Goal: Communication & Community: Participate in discussion

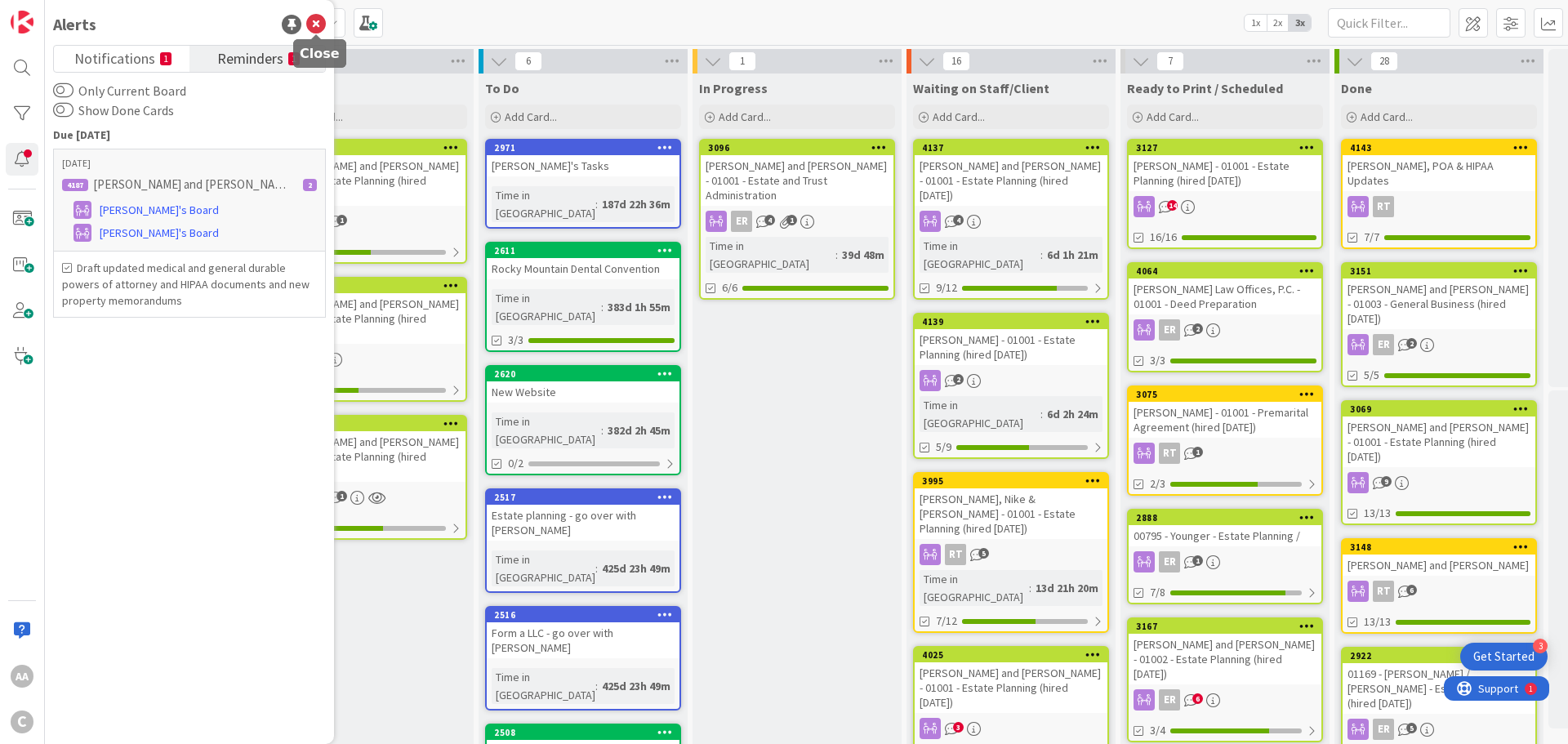
click at [309, 29] on icon at bounding box center [316, 24] width 19 height 19
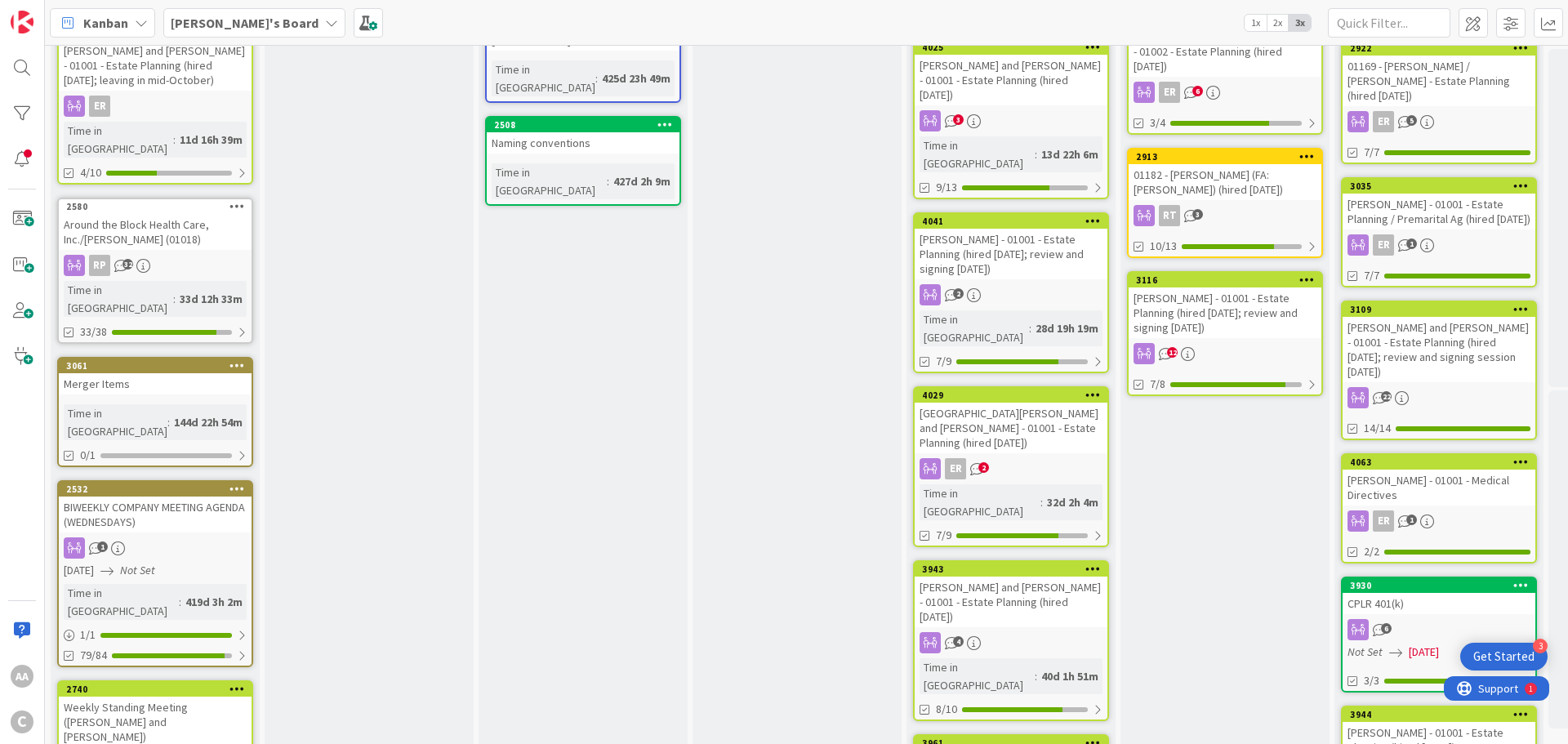
scroll to position [653, 0]
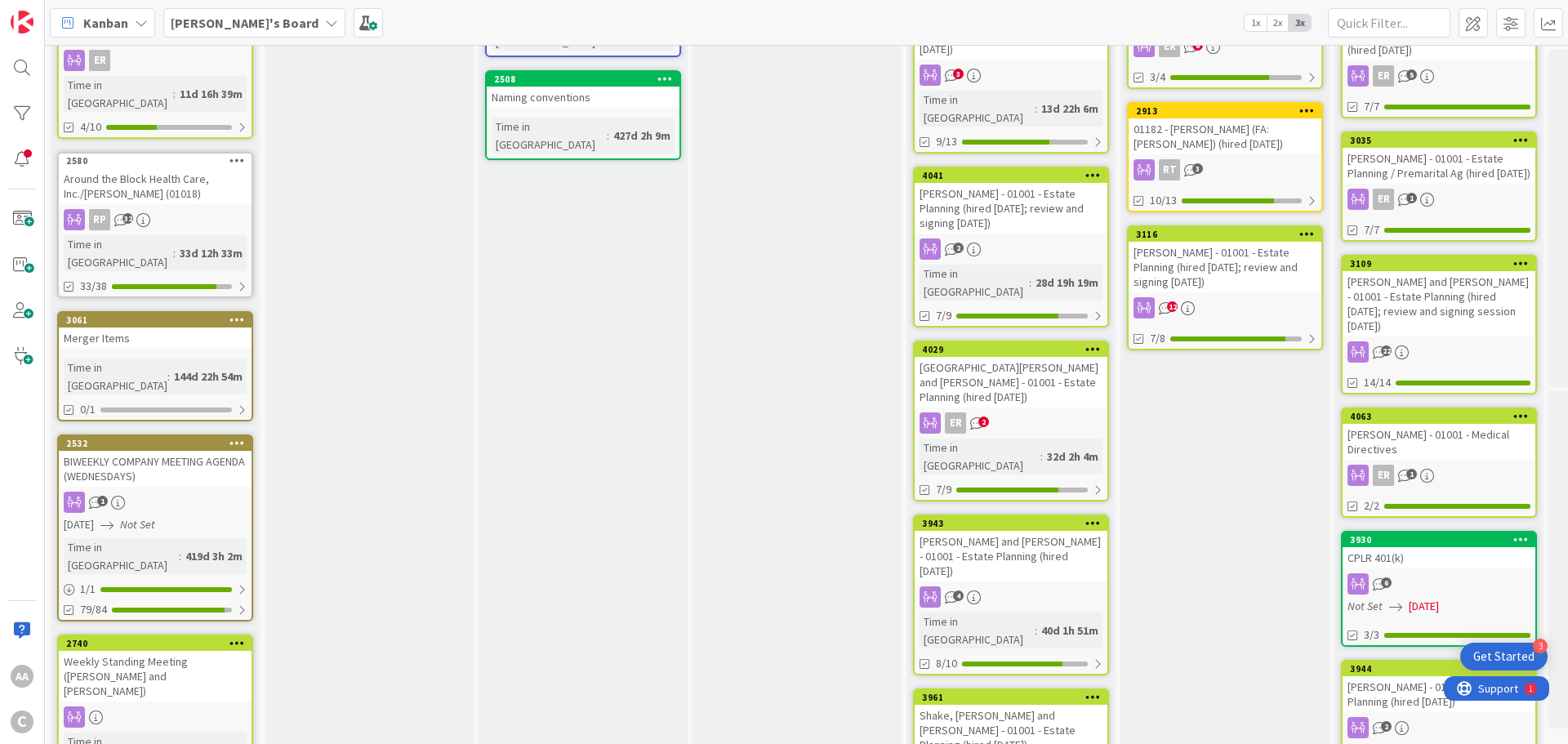
click at [996, 705] on div "Shake, [PERSON_NAME] and [PERSON_NAME] - 01001 - Estate Planning (hired [DATE])" at bounding box center [1011, 730] width 193 height 51
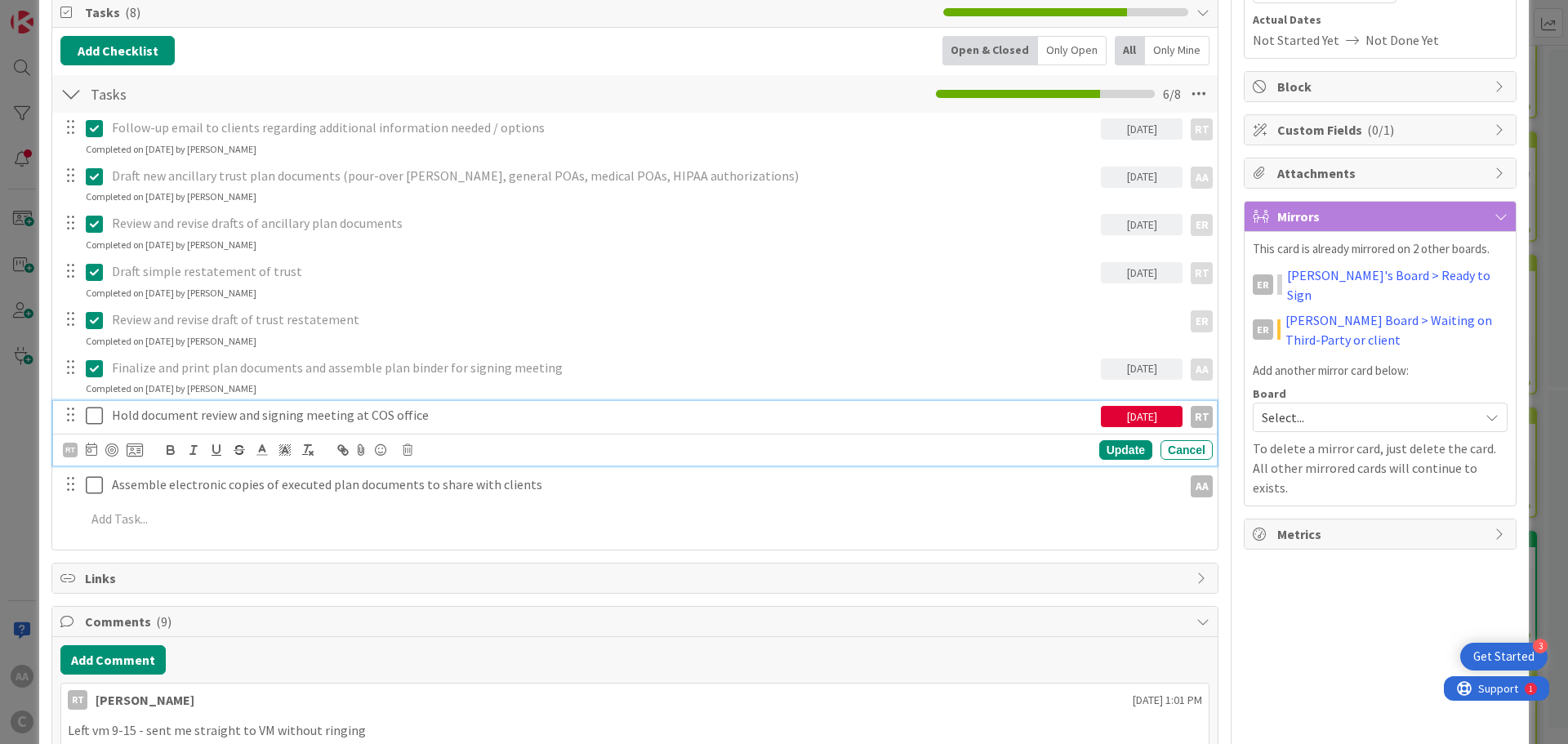
click at [89, 411] on icon at bounding box center [94, 416] width 17 height 19
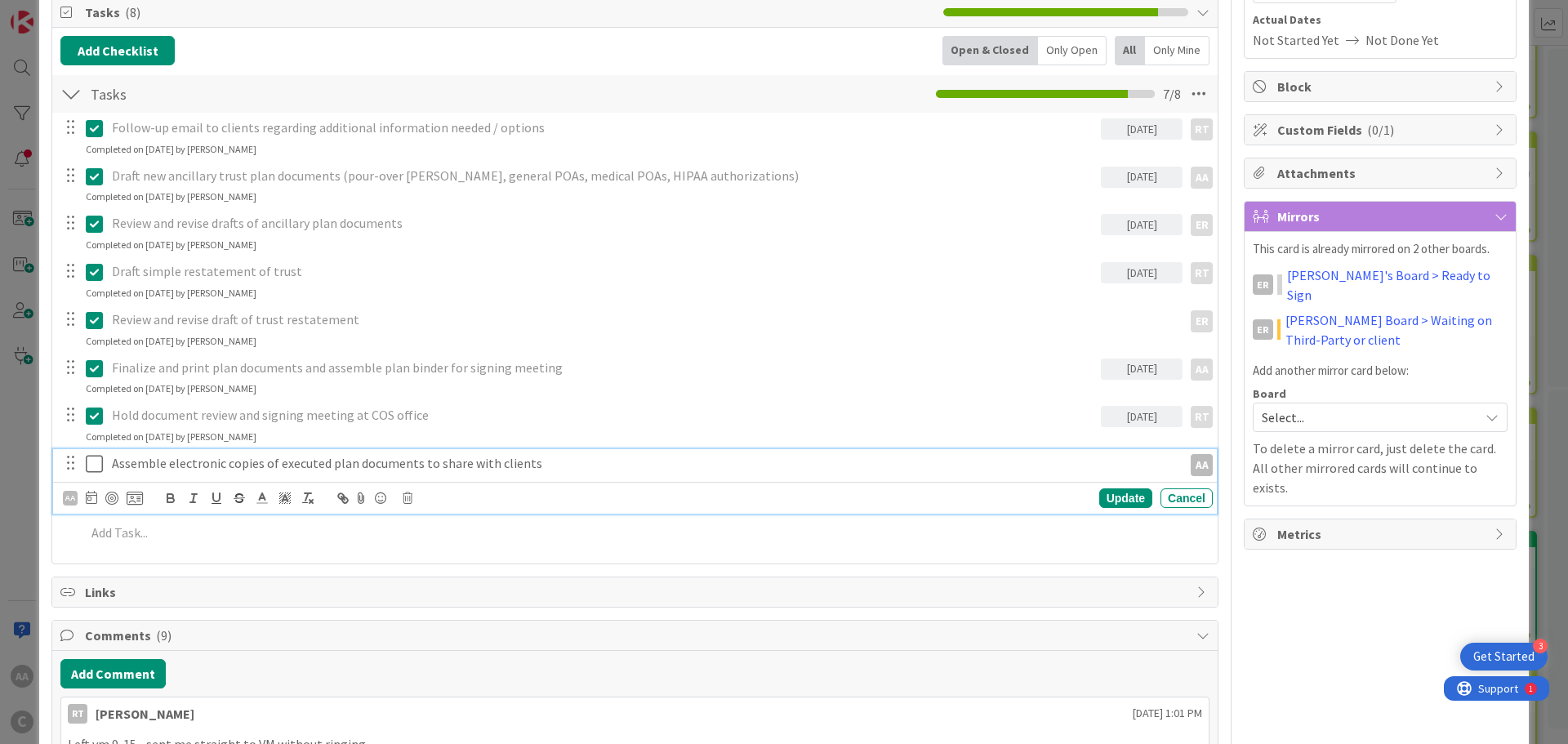
click at [86, 463] on icon at bounding box center [94, 464] width 17 height 19
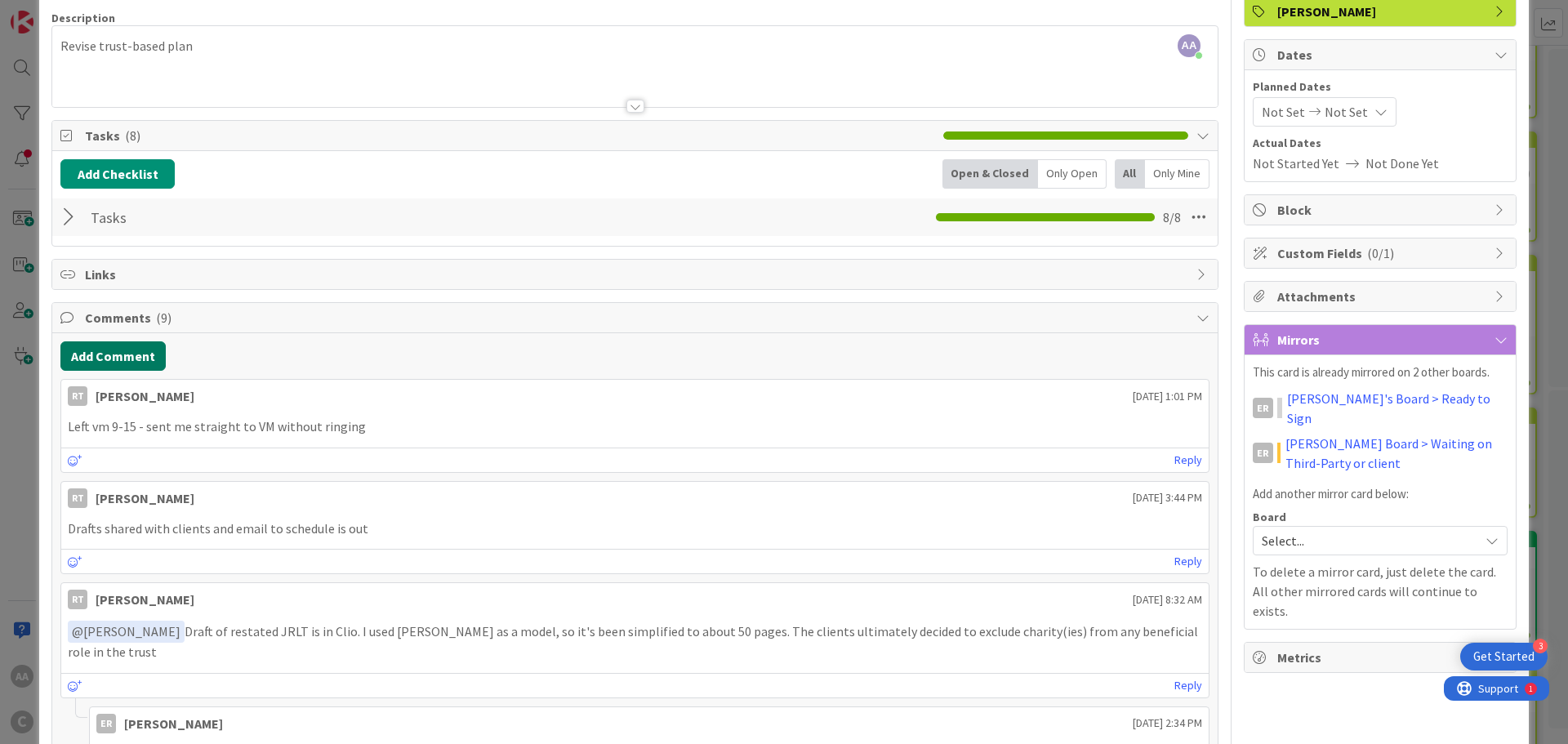
scroll to position [82, 0]
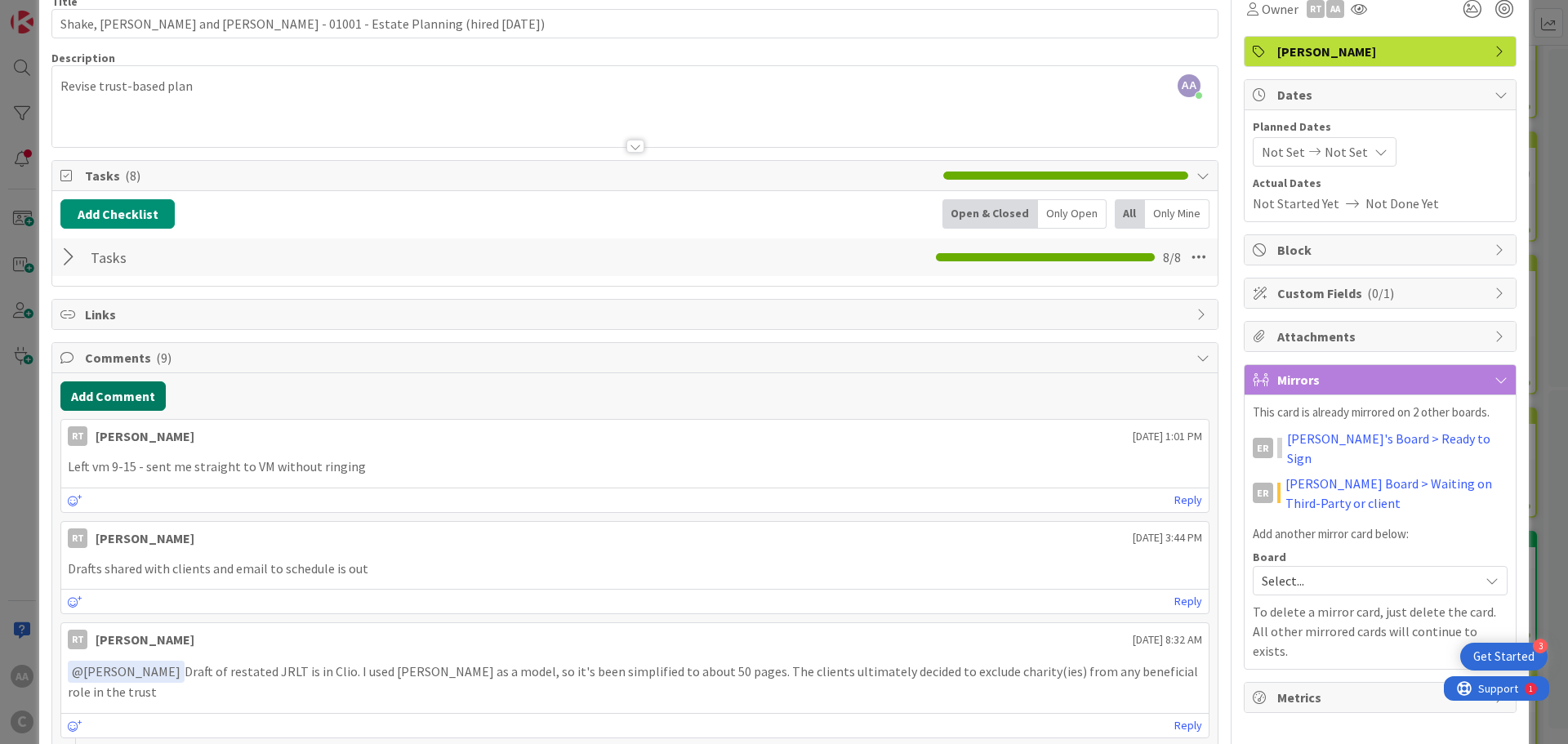
click at [119, 400] on button "Add Comment" at bounding box center [113, 396] width 106 height 30
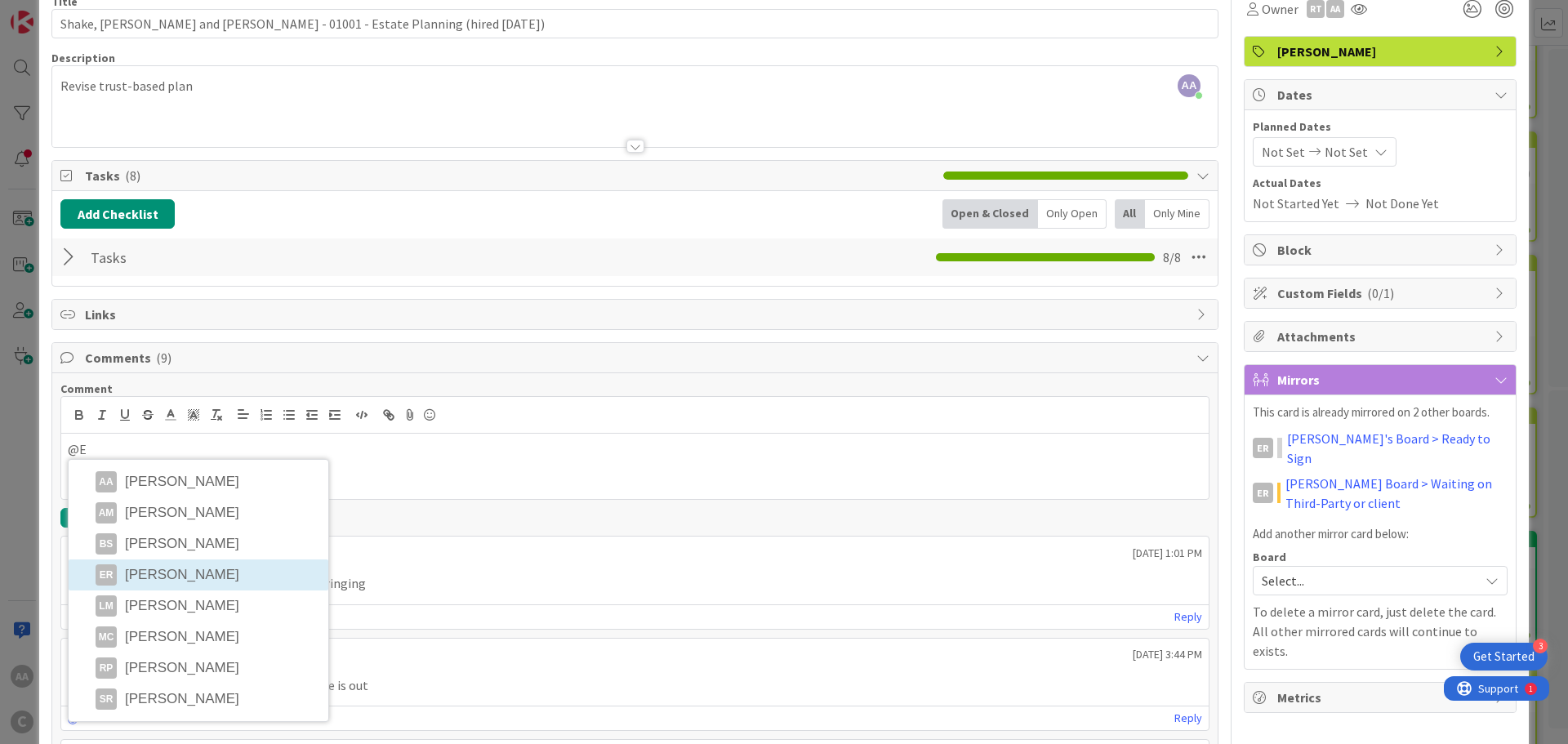
click at [149, 575] on li "ER [PERSON_NAME]" at bounding box center [198, 575] width 259 height 31
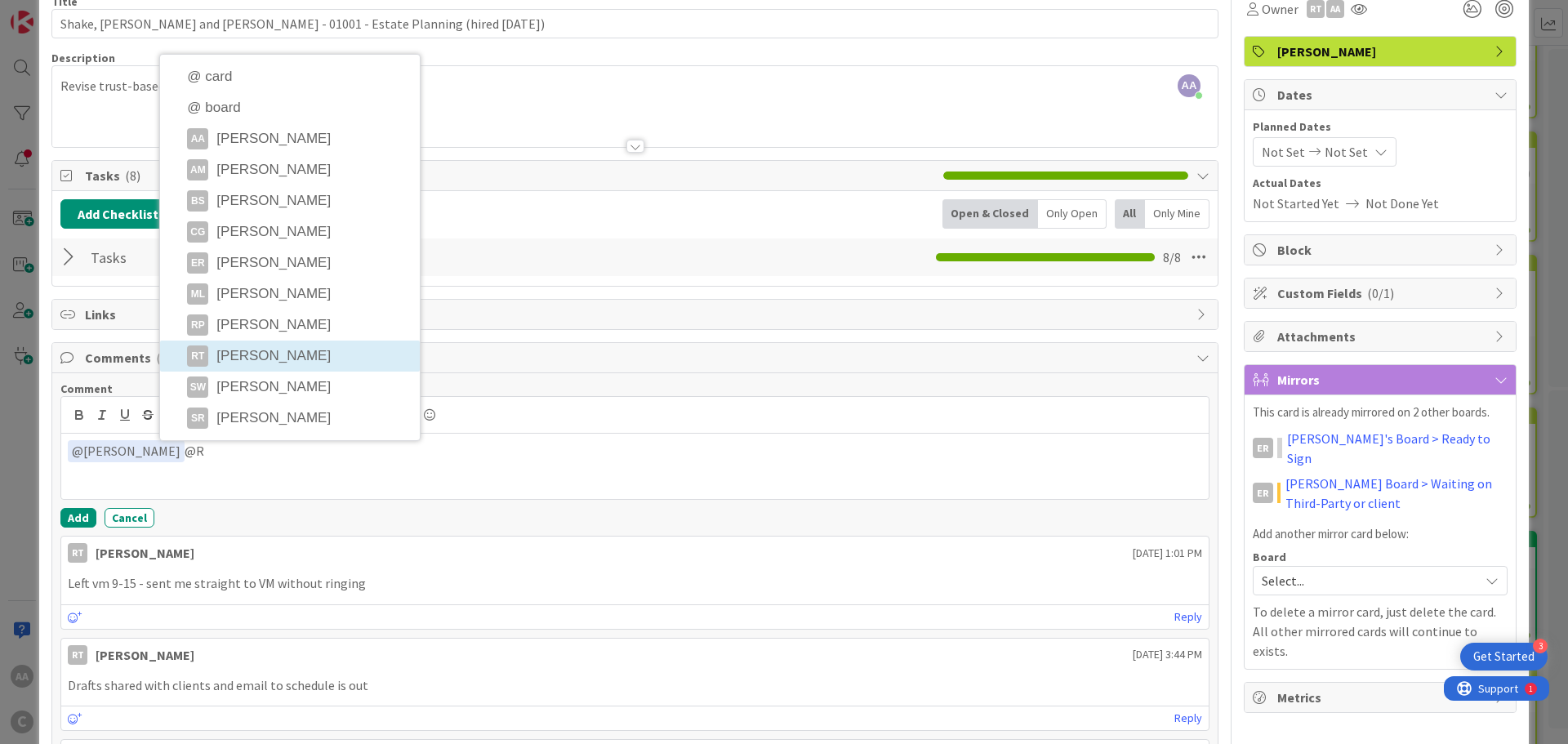
click at [258, 360] on li "RT [PERSON_NAME]" at bounding box center [289, 356] width 259 height 31
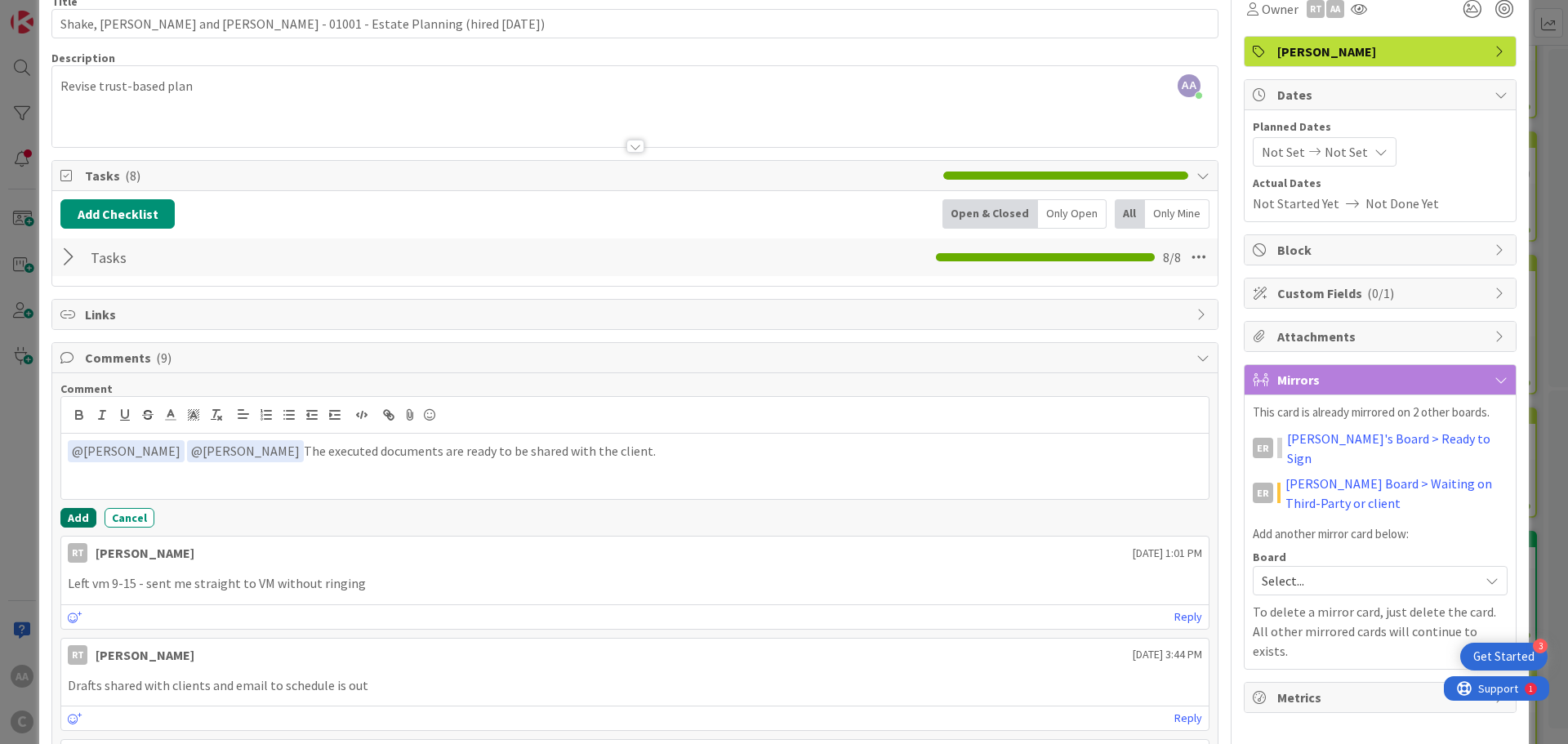
click at [70, 515] on button "Add" at bounding box center [78, 518] width 36 height 19
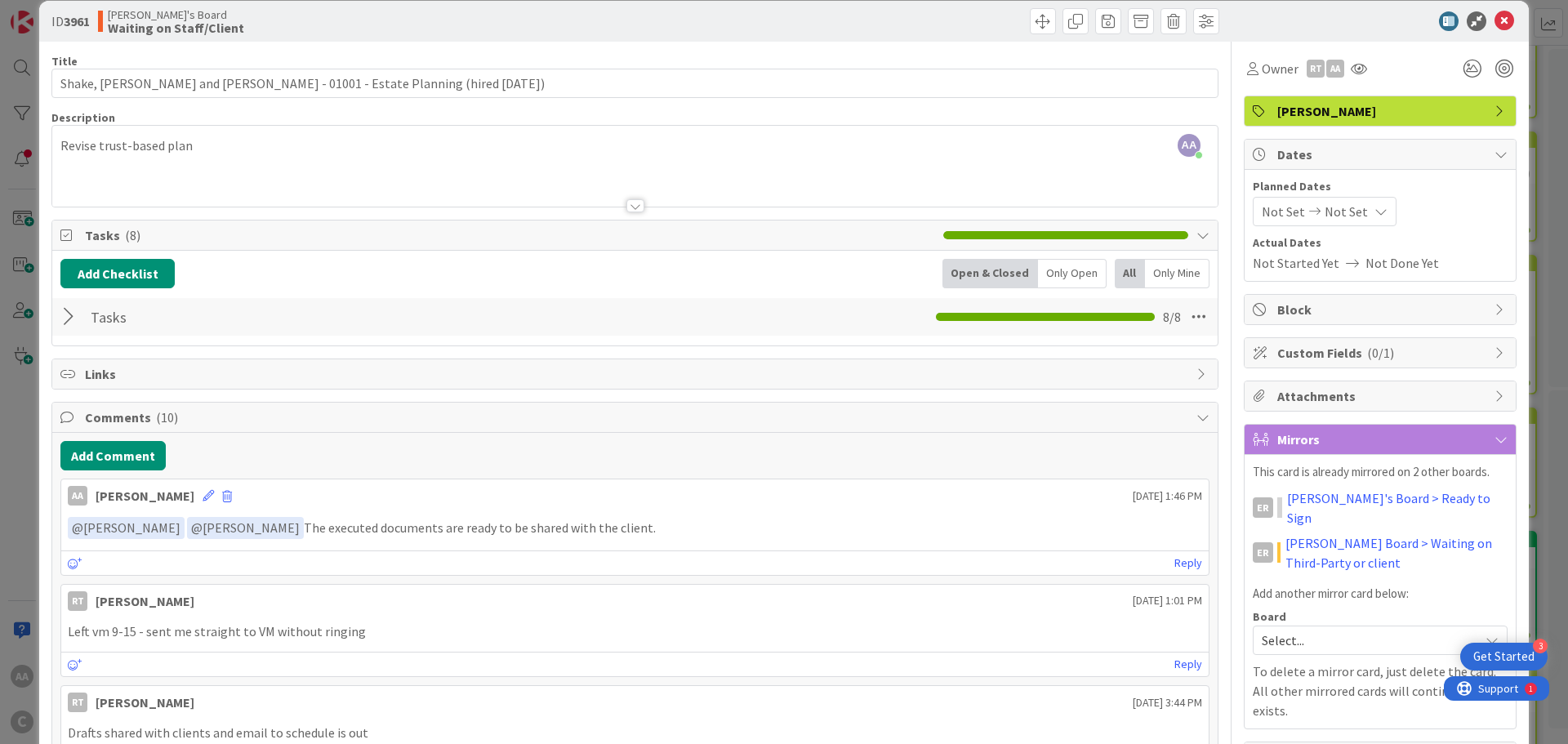
scroll to position [0, 0]
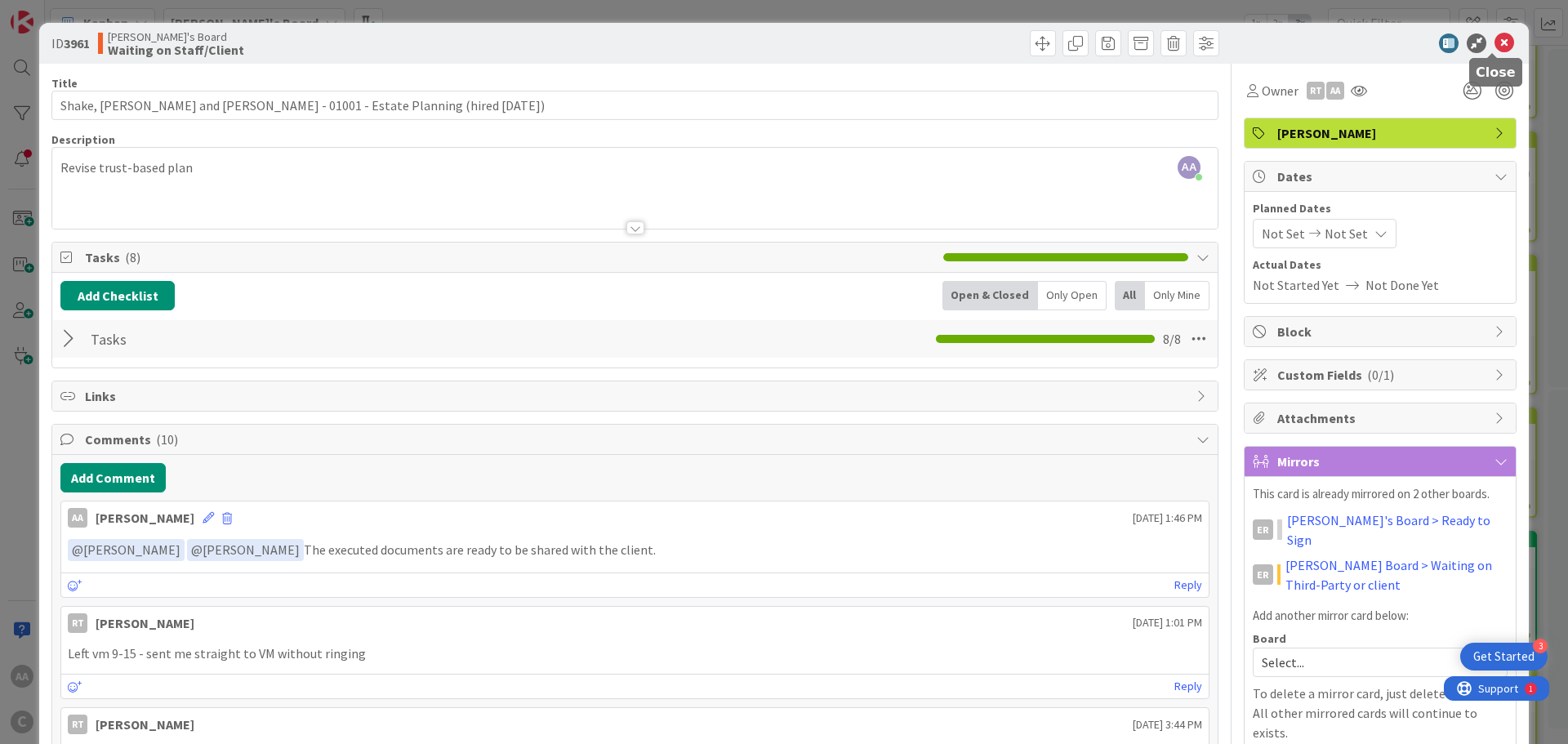
click at [1495, 40] on icon at bounding box center [1504, 43] width 19 height 19
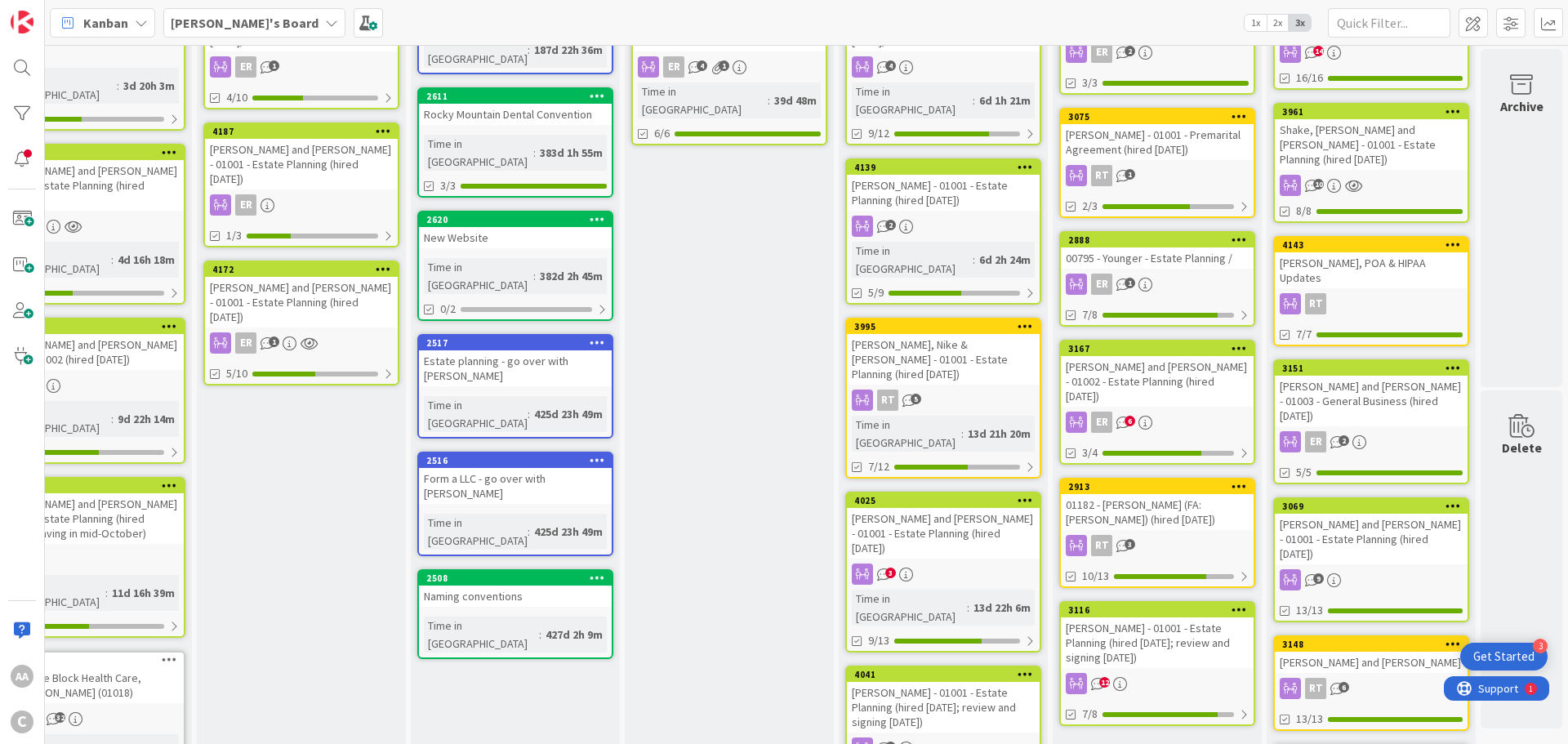
scroll to position [163, 80]
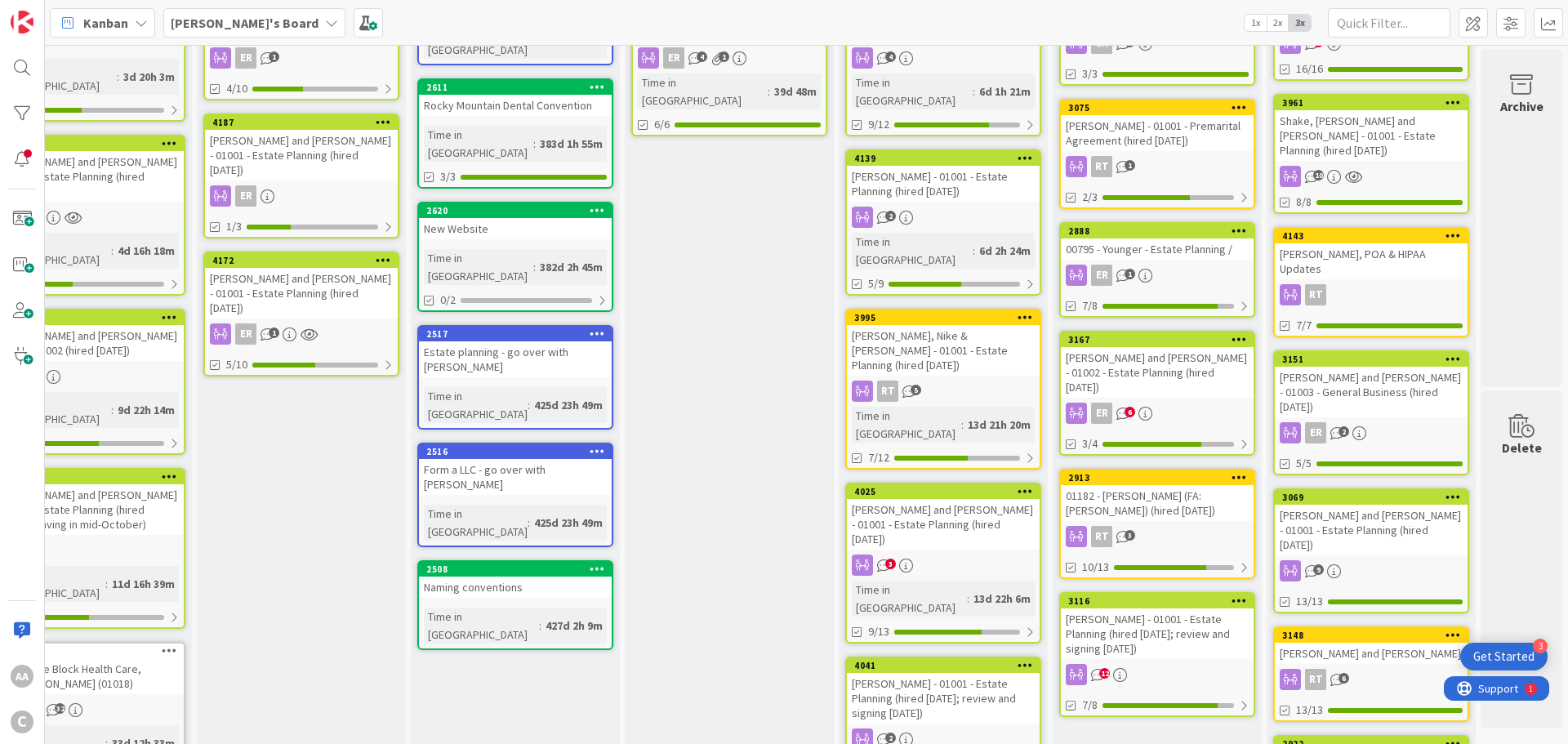
click at [1113, 609] on div "[PERSON_NAME] - 01001 - Estate Planning (hired [DATE]; review and signing [DATE…" at bounding box center [1157, 634] width 193 height 51
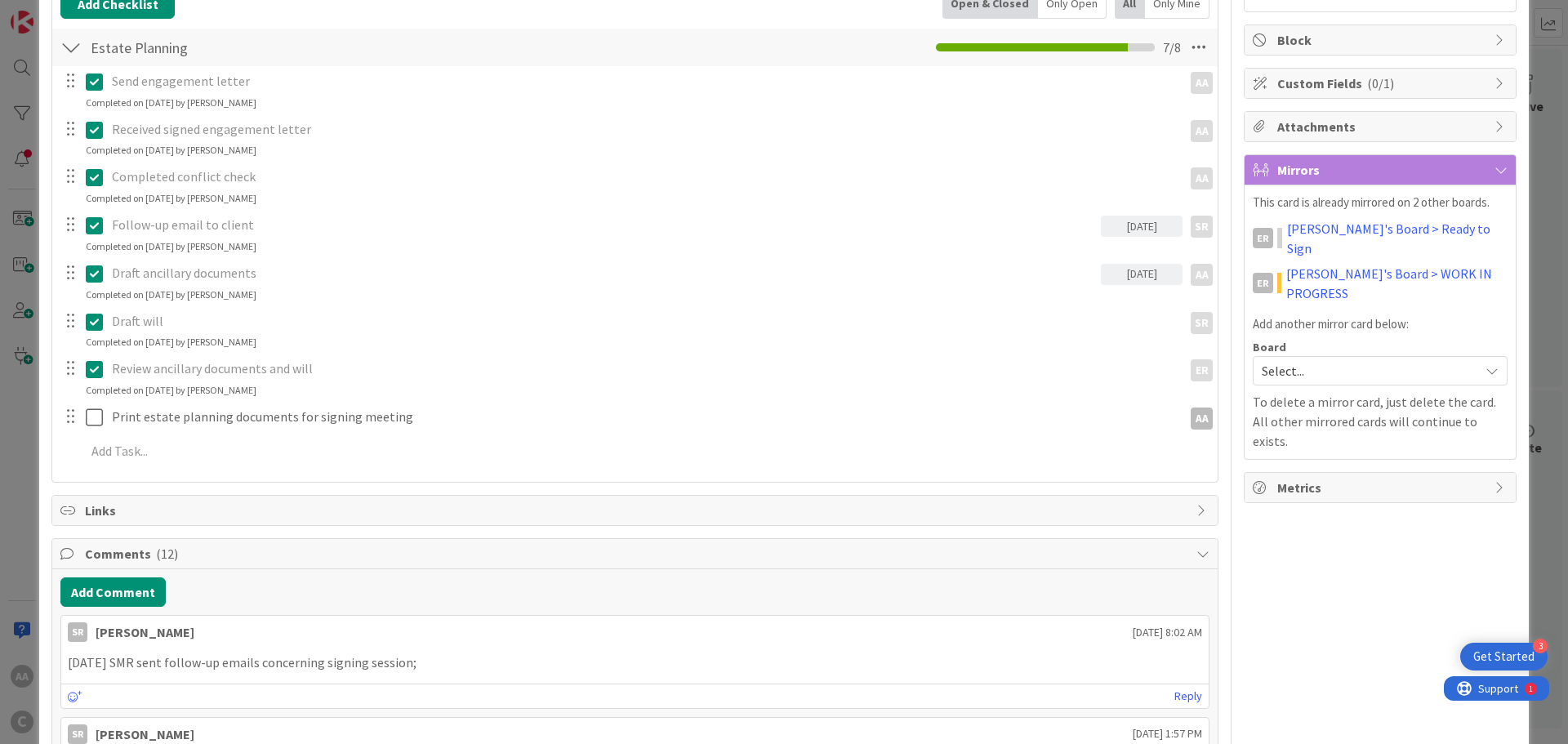
scroll to position [327, 0]
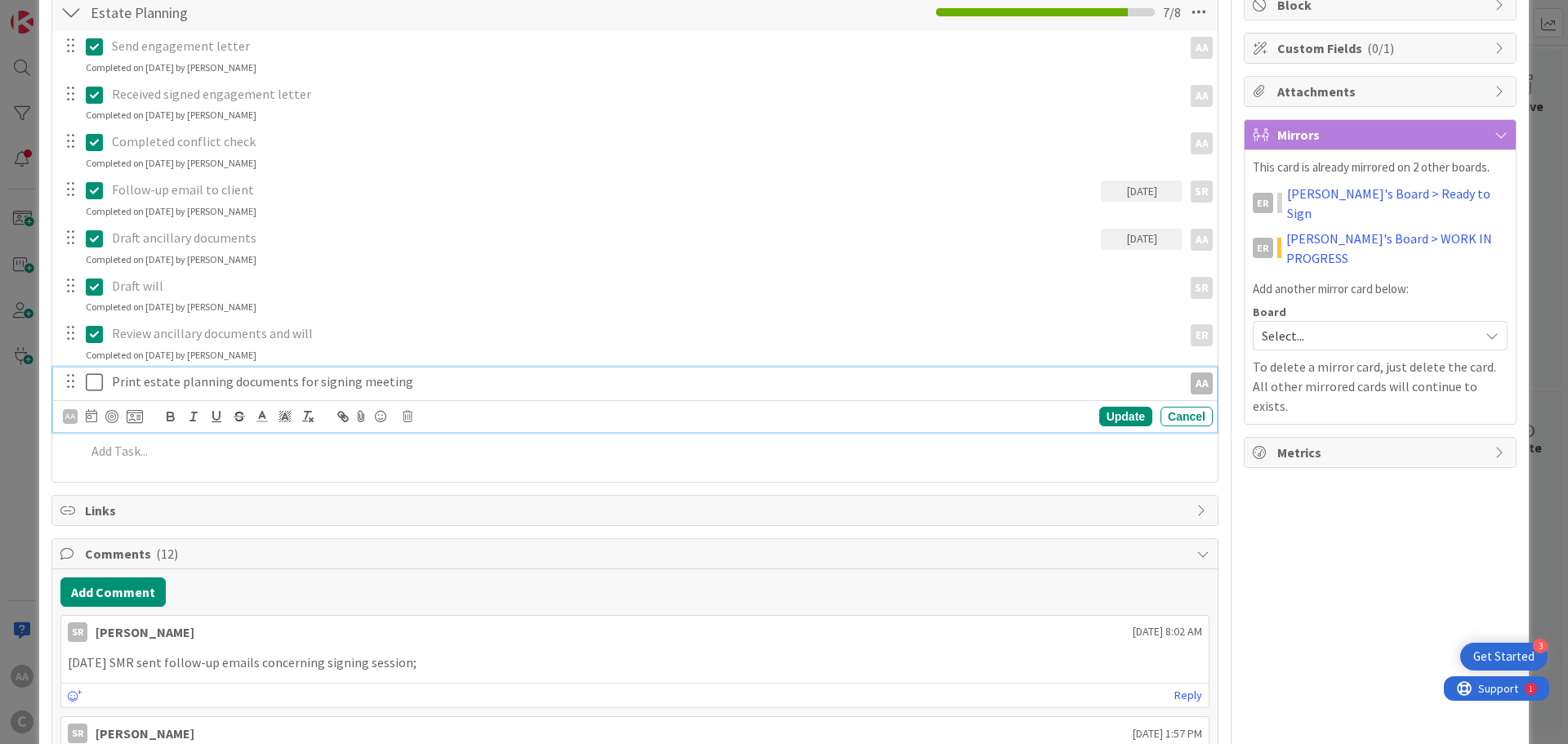
click at [94, 382] on icon at bounding box center [94, 382] width 17 height 19
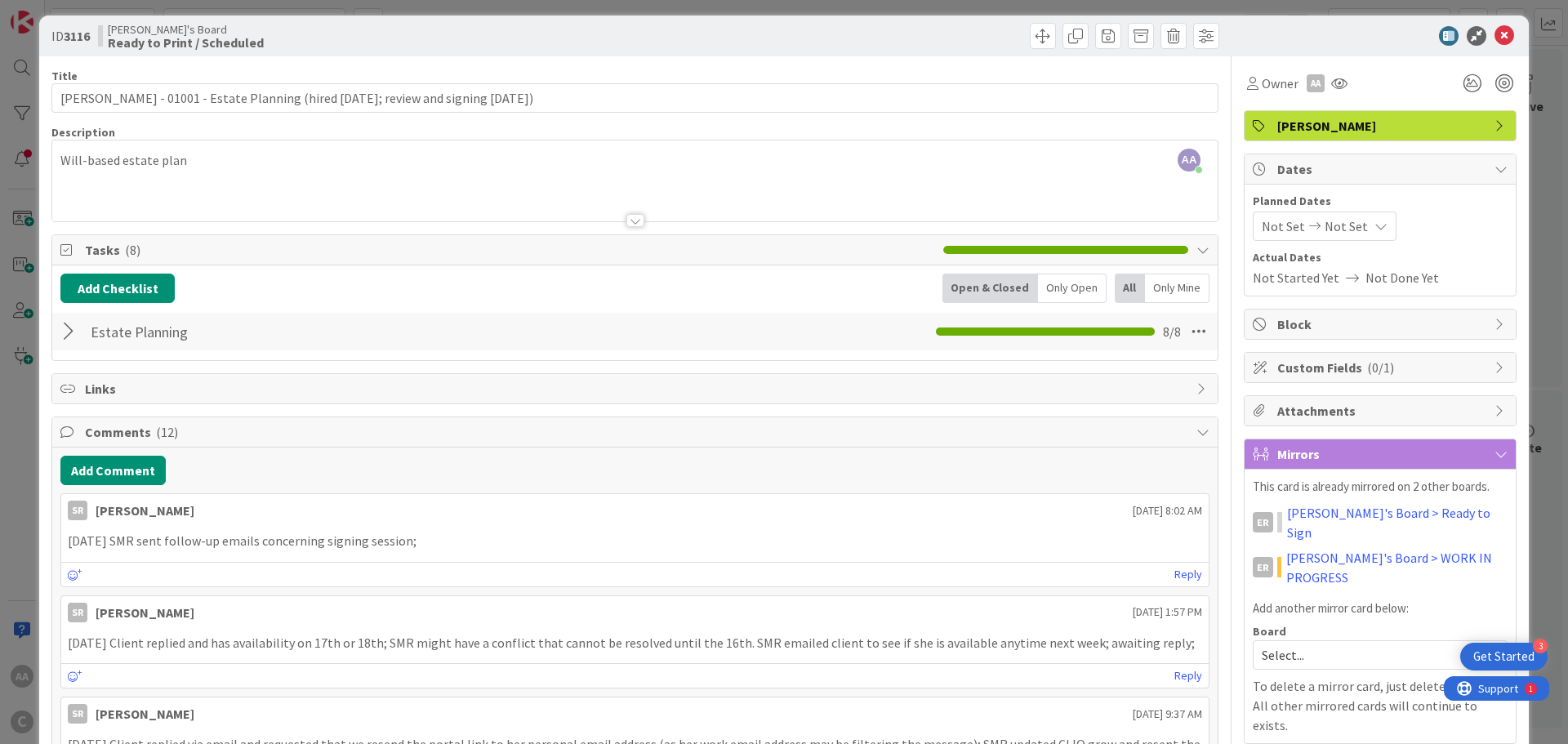
scroll to position [0, 0]
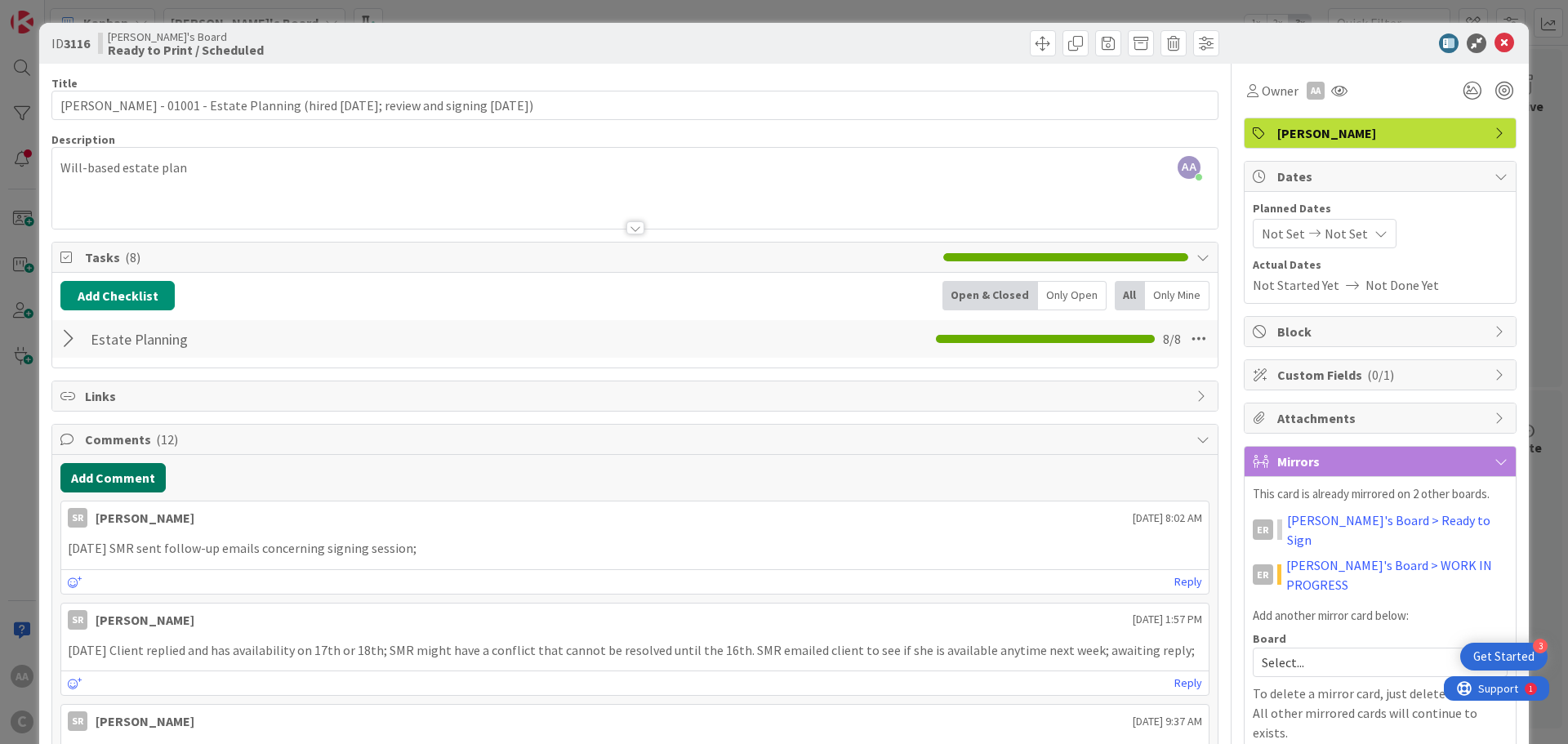
click at [133, 483] on button "Add Comment" at bounding box center [113, 478] width 106 height 30
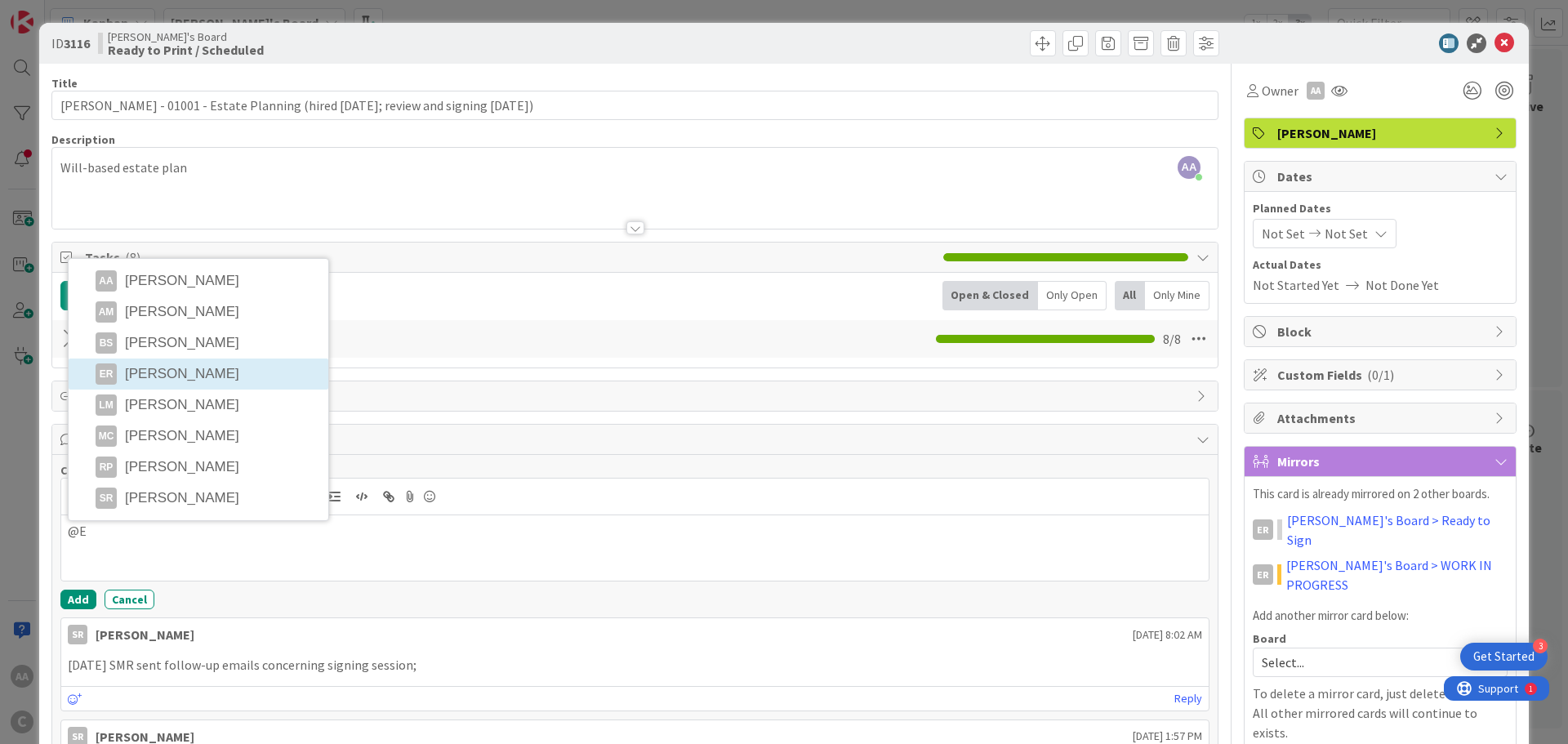
click at [143, 375] on li "ER [PERSON_NAME]" at bounding box center [198, 375] width 259 height 31
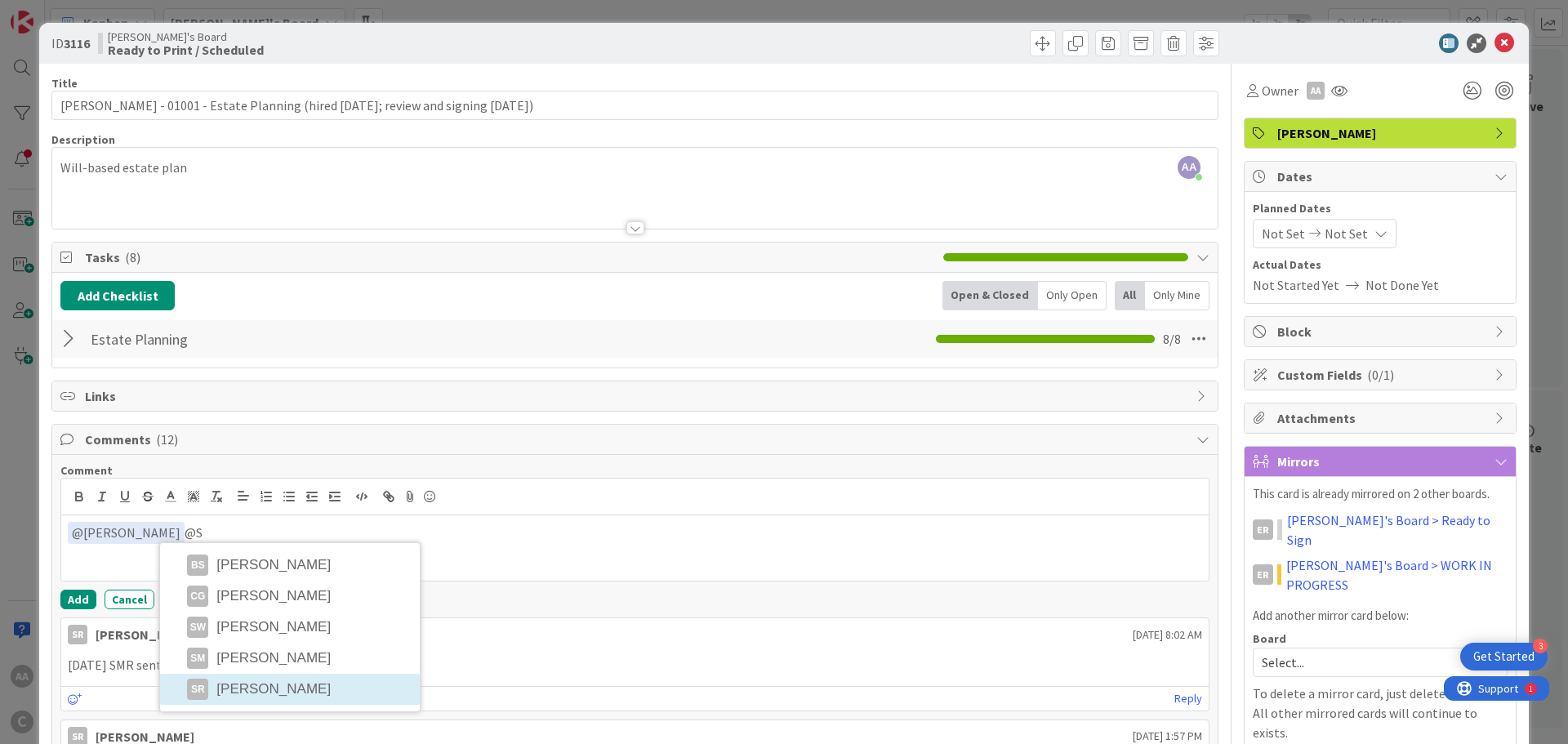
click at [254, 688] on li "SR [PERSON_NAME]" at bounding box center [289, 690] width 259 height 31
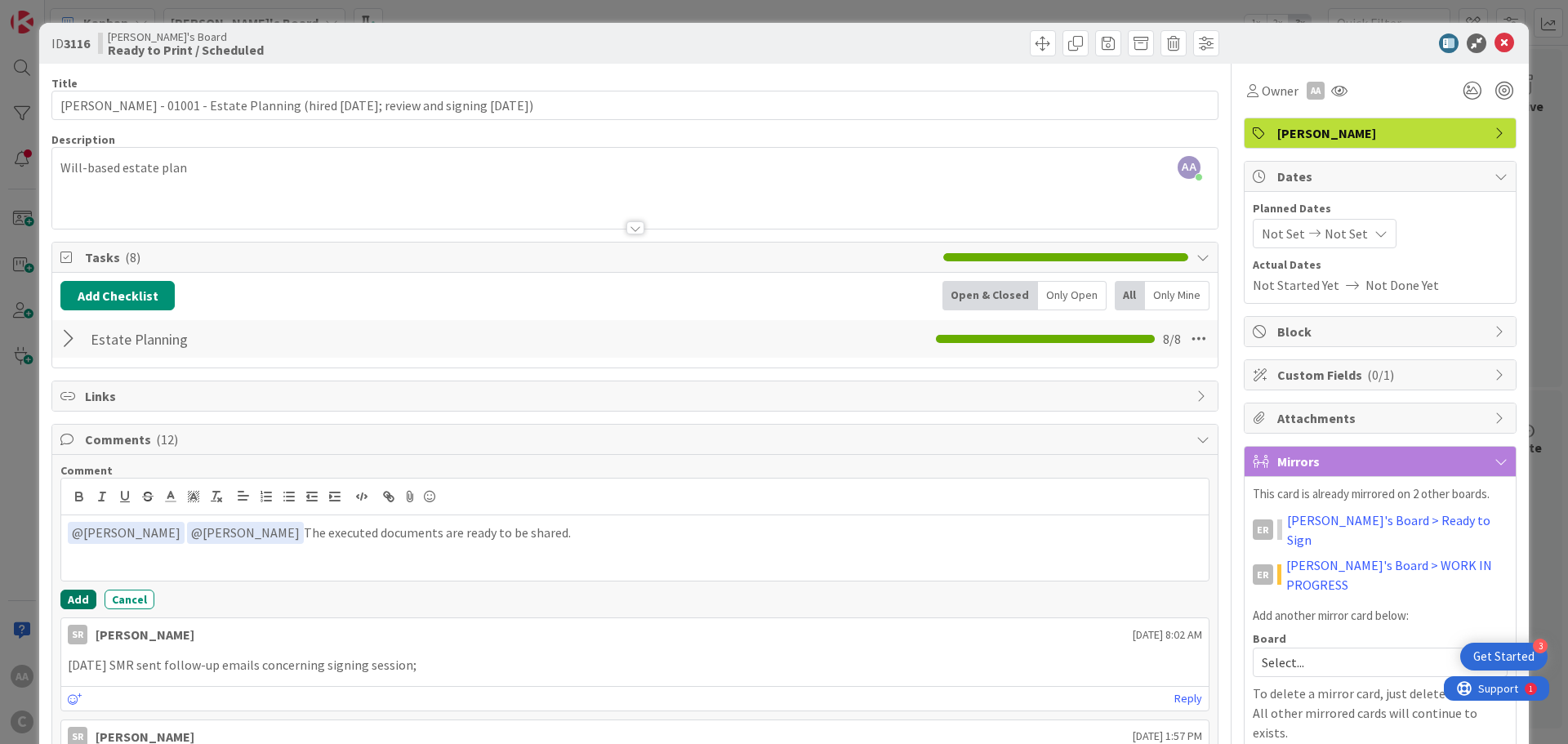
click at [82, 596] on button "Add" at bounding box center [78, 599] width 36 height 19
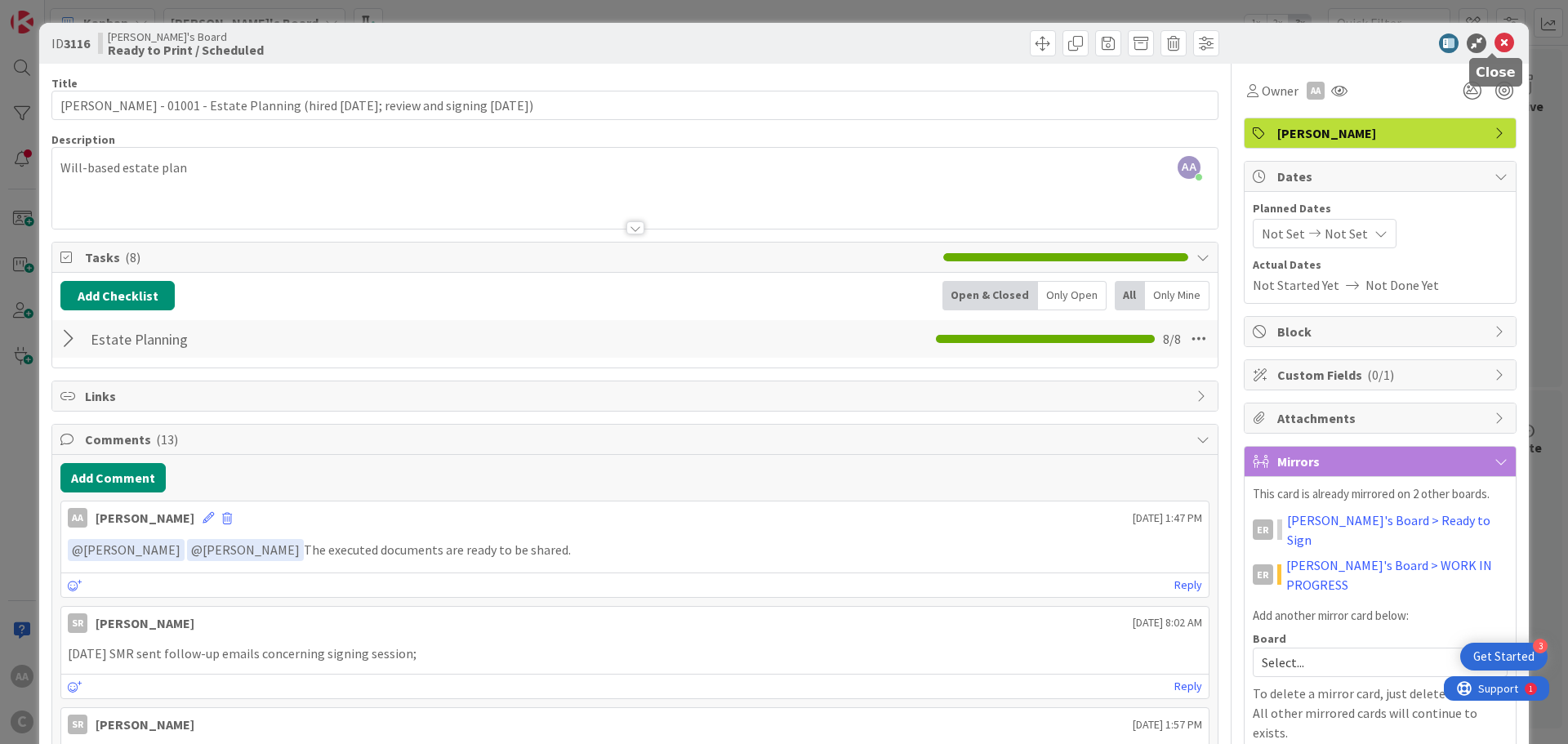
click at [1495, 42] on icon at bounding box center [1504, 43] width 19 height 19
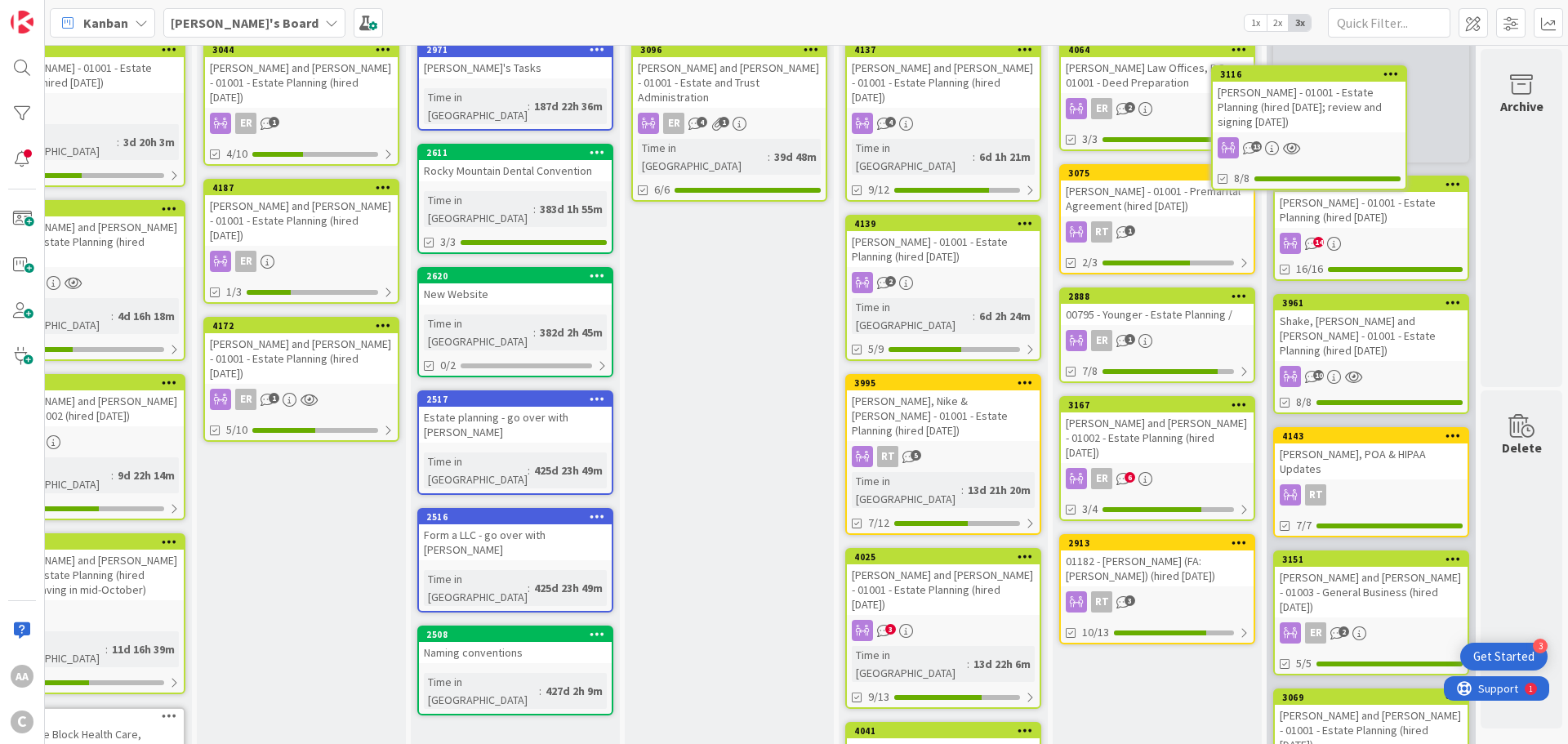
scroll to position [0, 80]
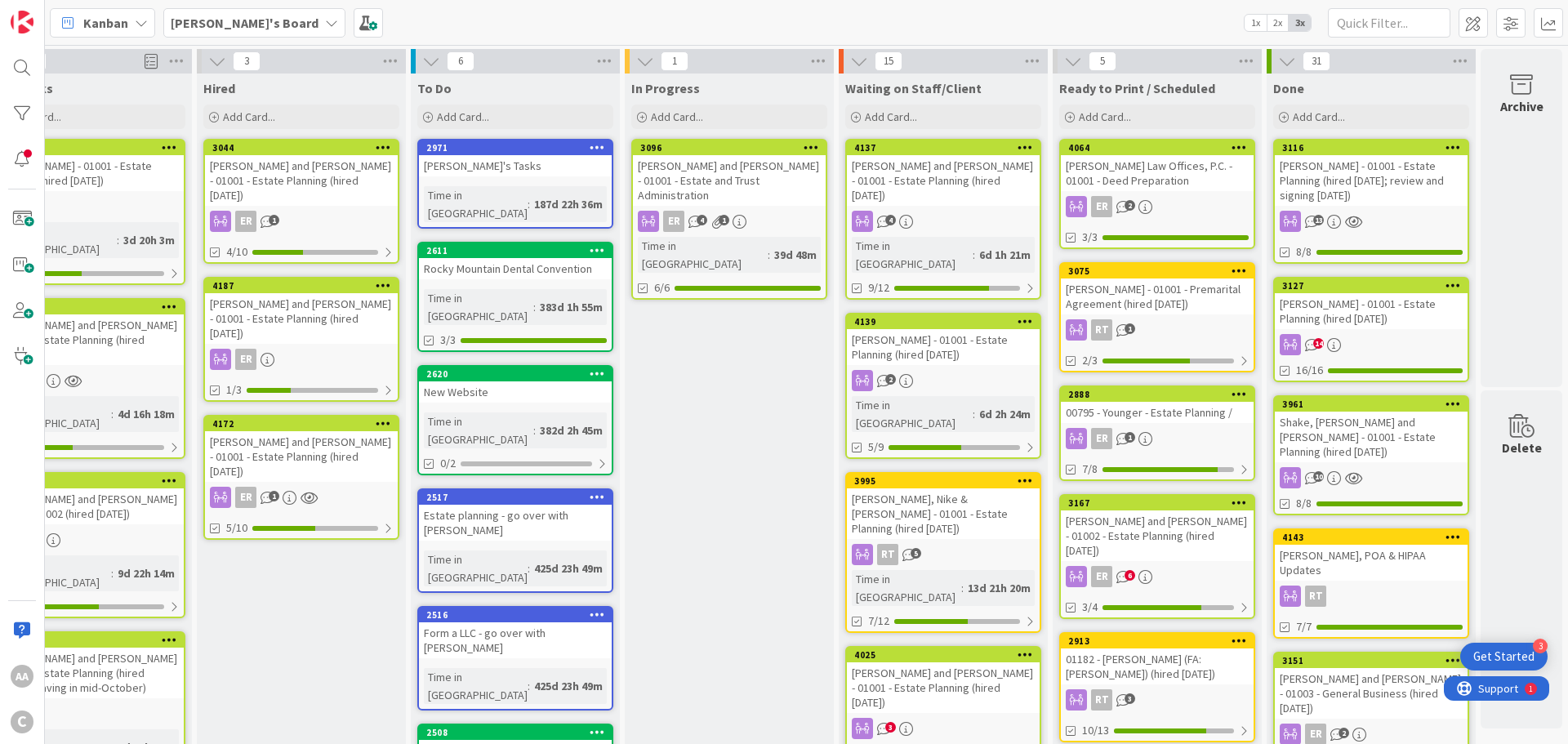
click at [674, 184] on div "[PERSON_NAME] and [PERSON_NAME] - 01001 - Estate and Trust Administration" at bounding box center [729, 181] width 193 height 51
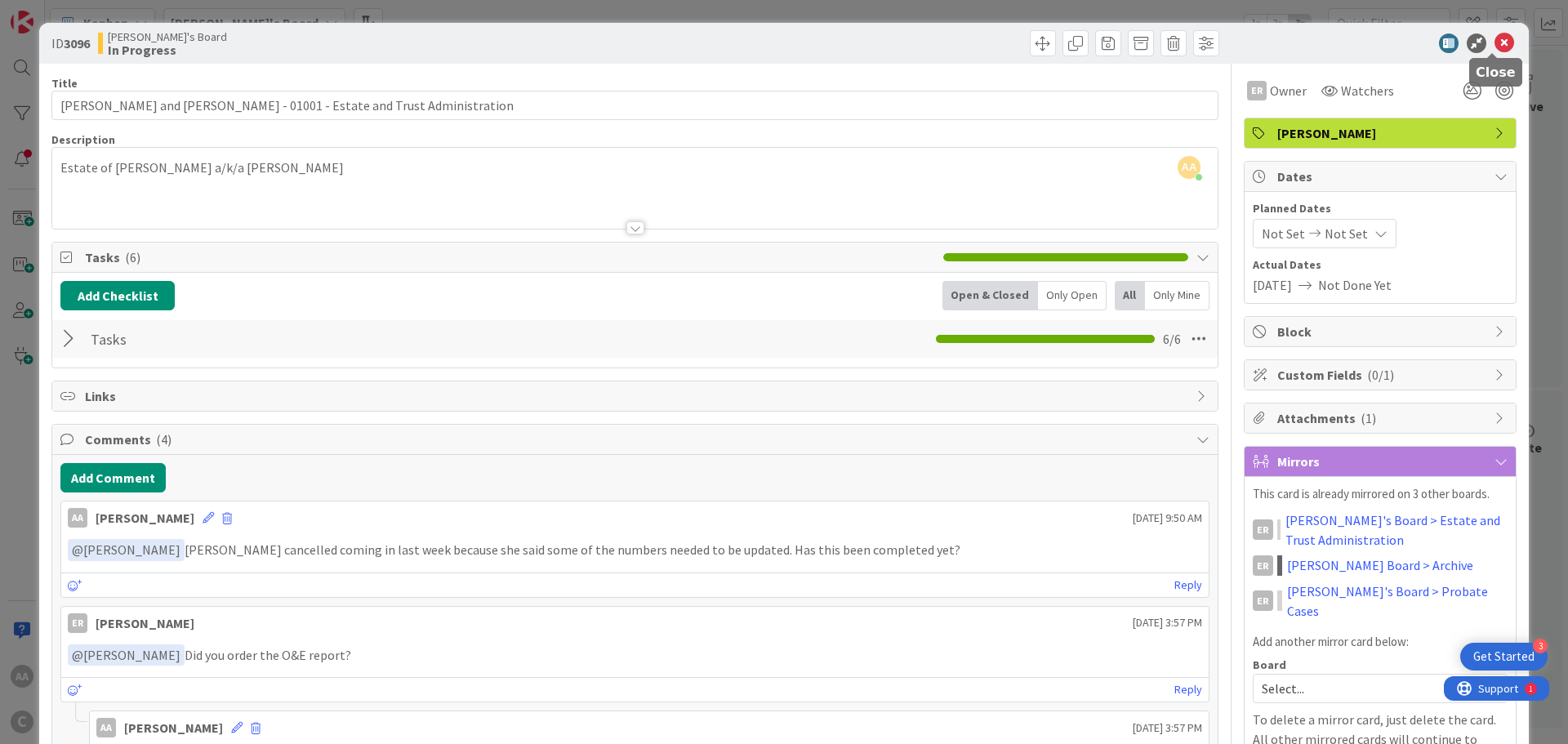
click at [1496, 38] on icon at bounding box center [1504, 43] width 19 height 19
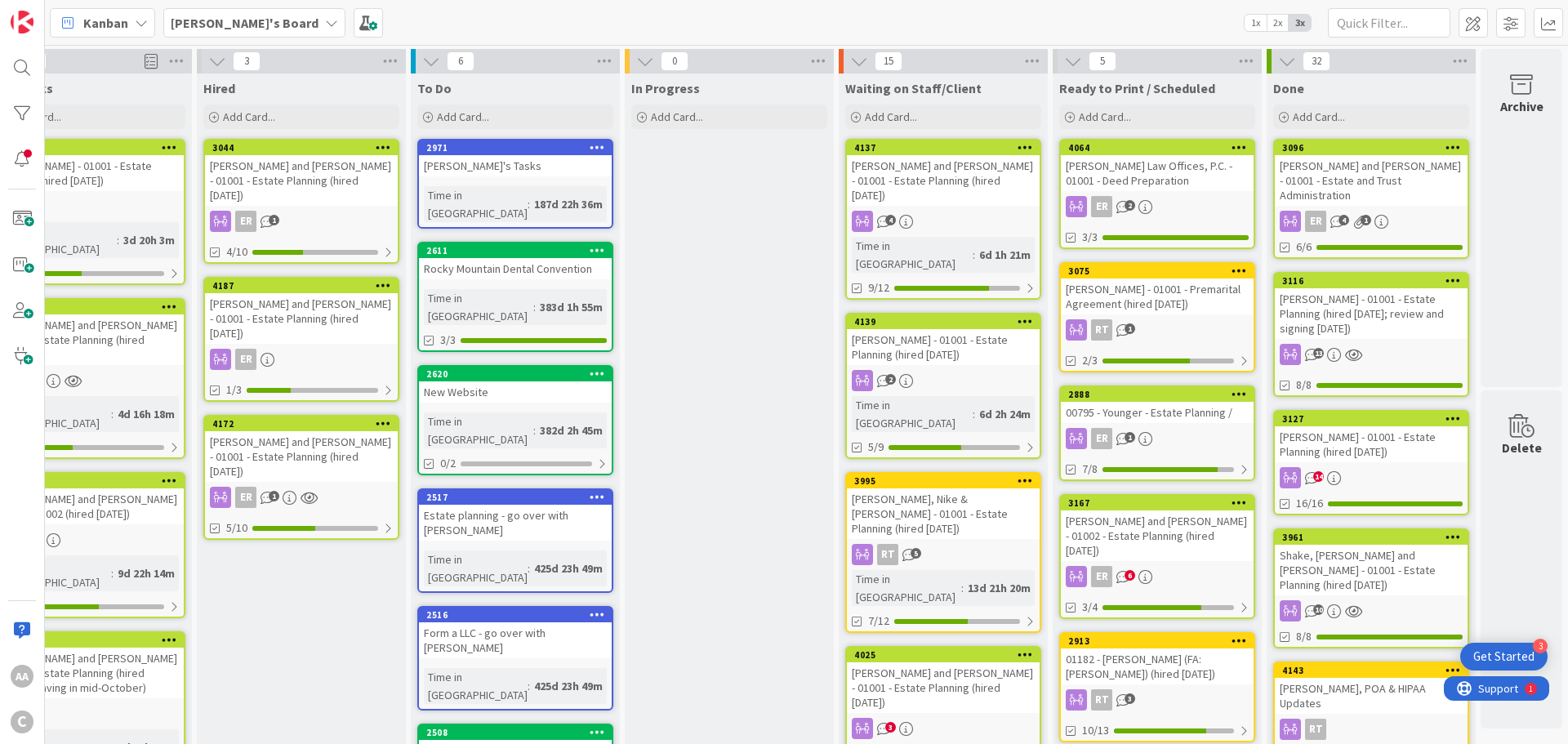
scroll to position [0, 63]
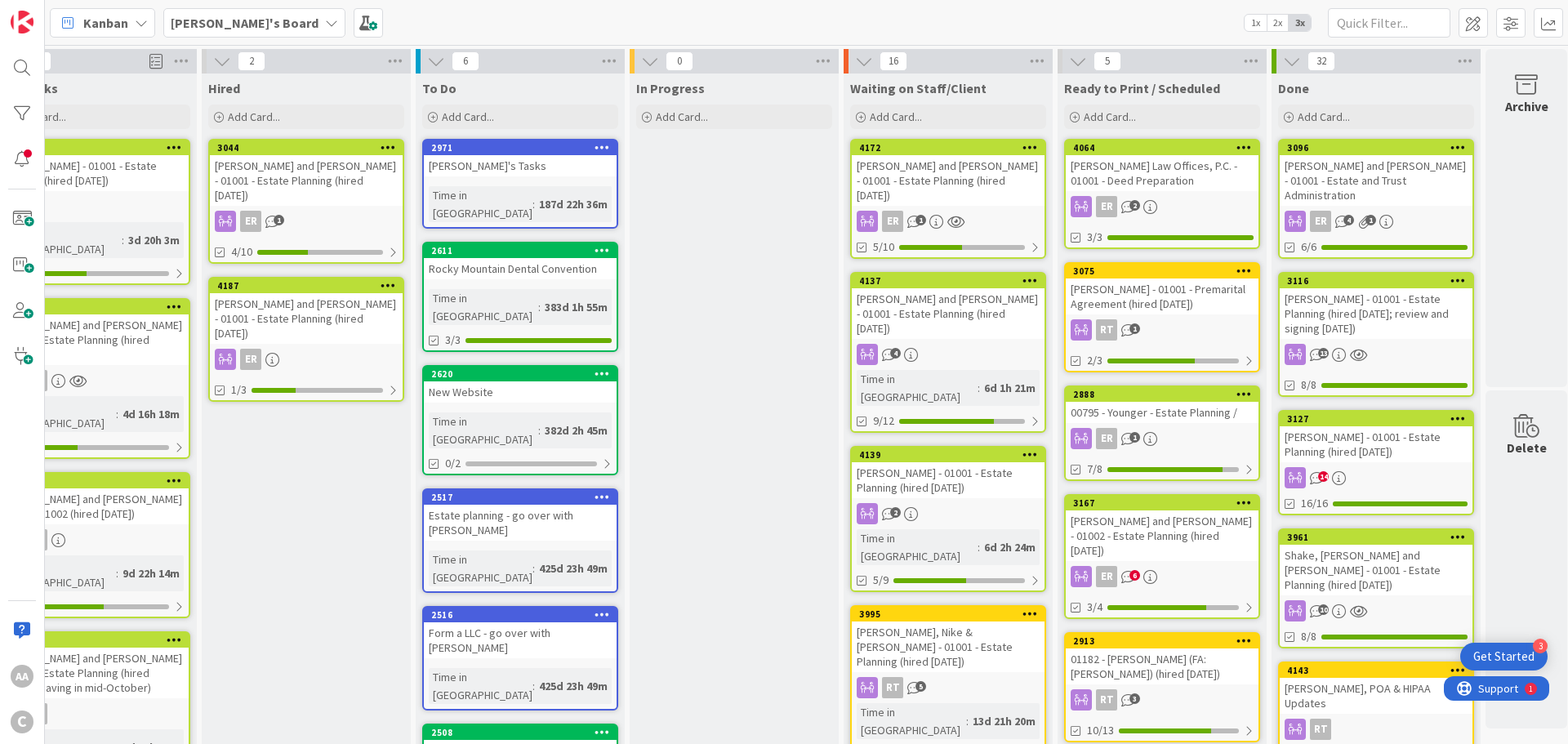
click at [910, 164] on div "[PERSON_NAME] and [PERSON_NAME] - 01001 - Estate Planning (hired [DATE])" at bounding box center [947, 181] width 193 height 51
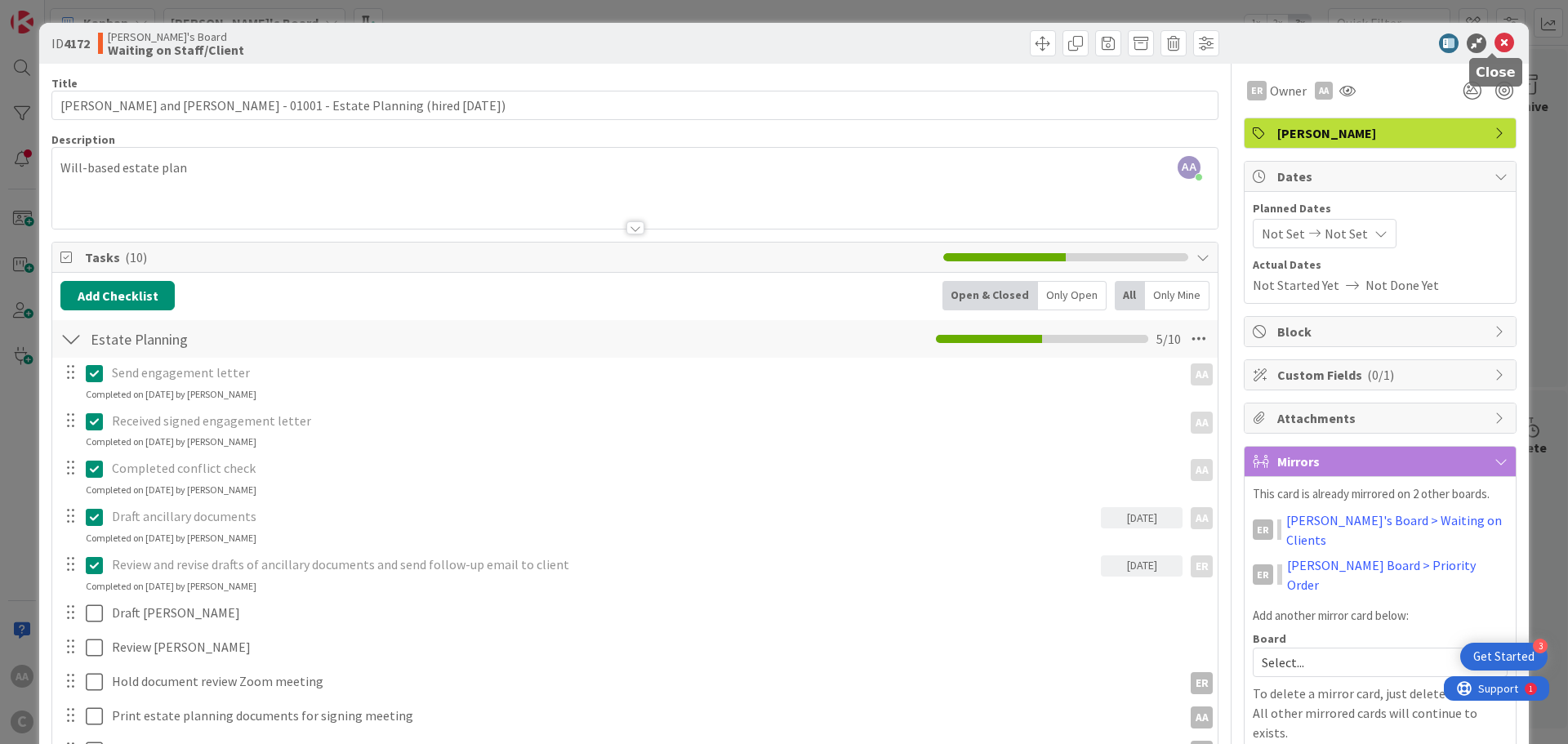
click at [1495, 38] on icon at bounding box center [1504, 43] width 19 height 19
